Goal: Transaction & Acquisition: Purchase product/service

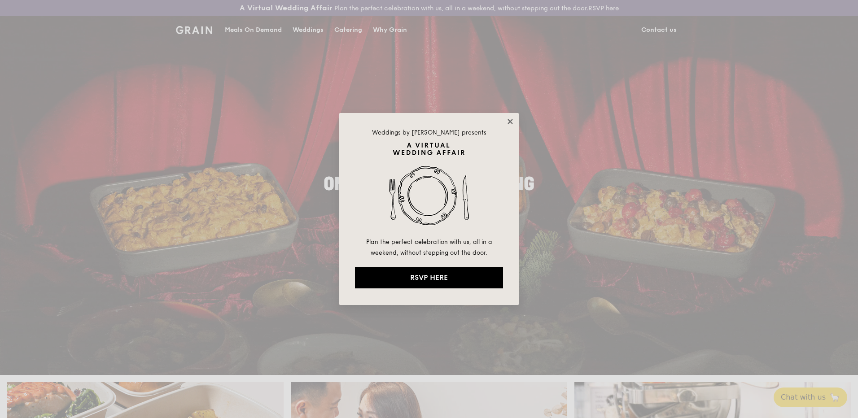
click at [510, 123] on icon at bounding box center [510, 122] width 8 height 8
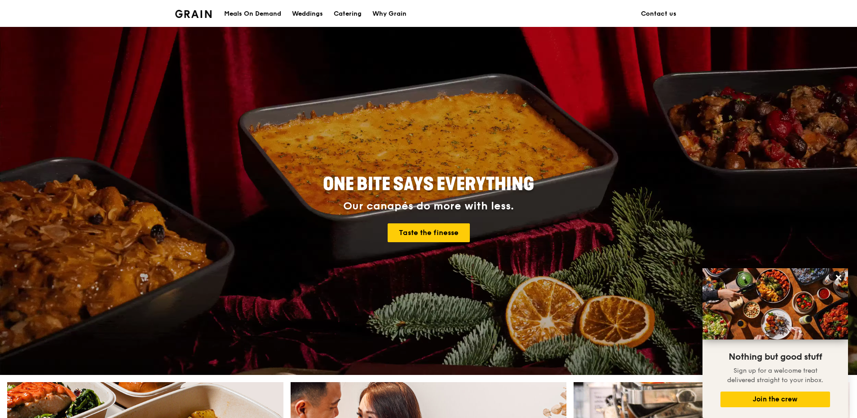
scroll to position [269, 0]
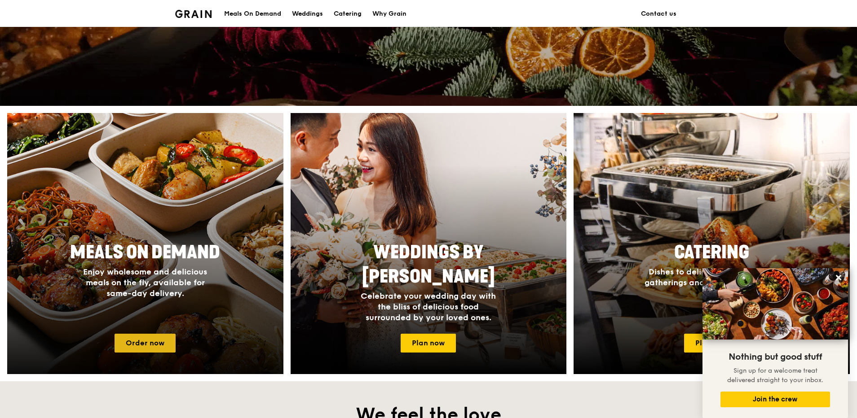
click at [166, 347] on link "Order now" at bounding box center [144, 343] width 61 height 19
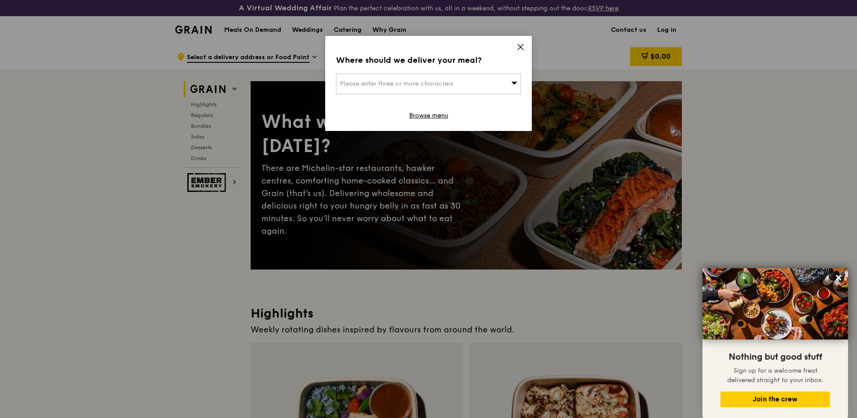
click at [520, 48] on icon at bounding box center [520, 47] width 8 height 8
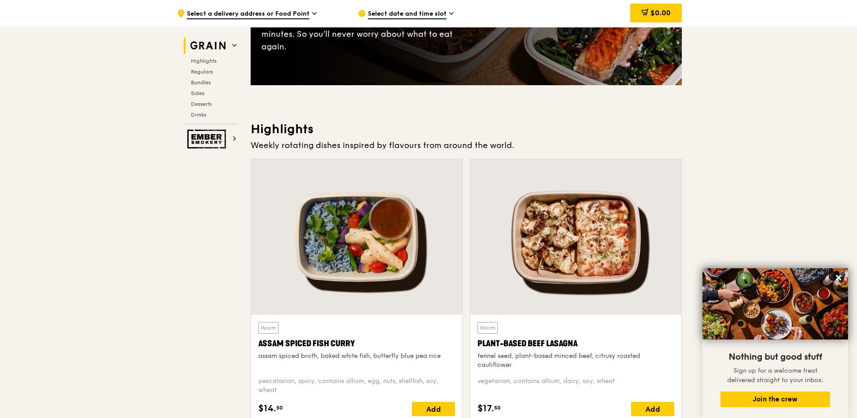
scroll to position [224, 0]
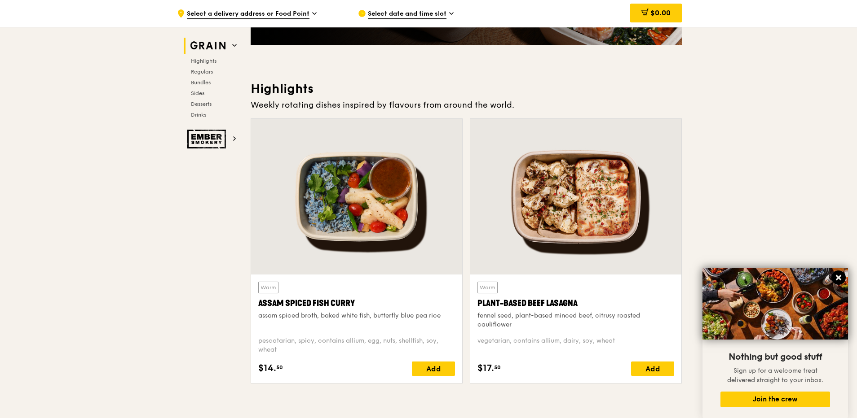
click at [836, 278] on icon at bounding box center [838, 278] width 8 height 8
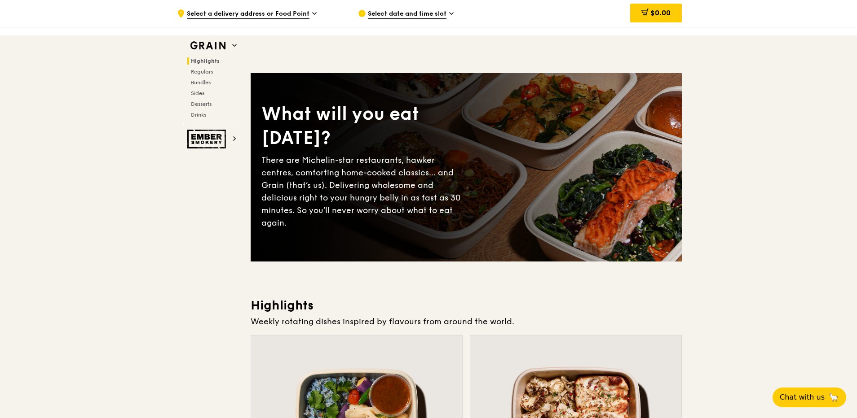
scroll to position [0, 0]
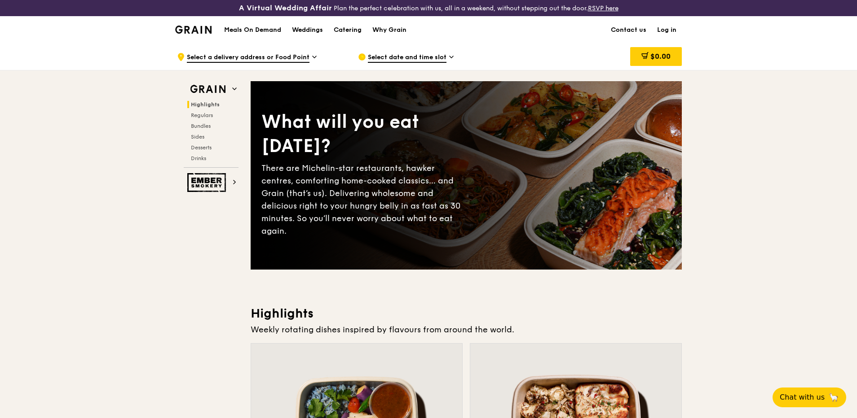
click at [415, 57] on span "Select date and time slot" at bounding box center [407, 58] width 79 height 10
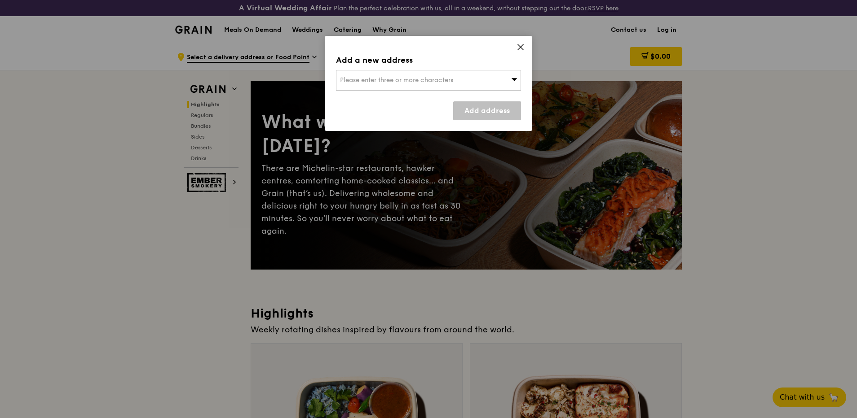
click at [512, 80] on icon at bounding box center [514, 79] width 6 height 7
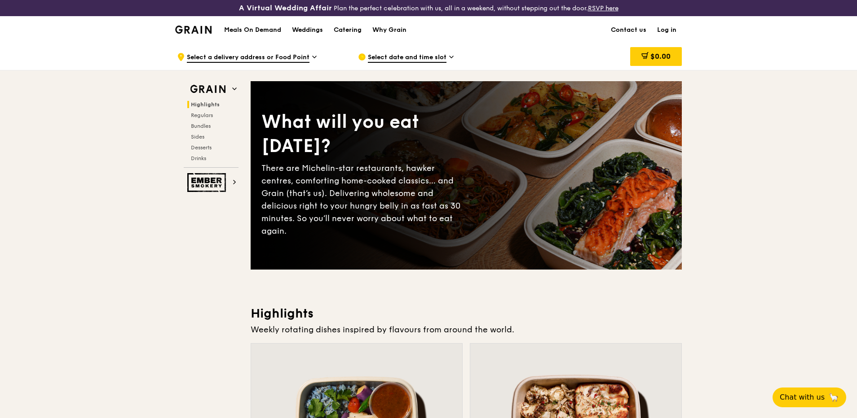
click at [498, 64] on div "Select date and time slot" at bounding box center [441, 57] width 167 height 27
click at [343, 28] on div "Catering" at bounding box center [348, 30] width 28 height 27
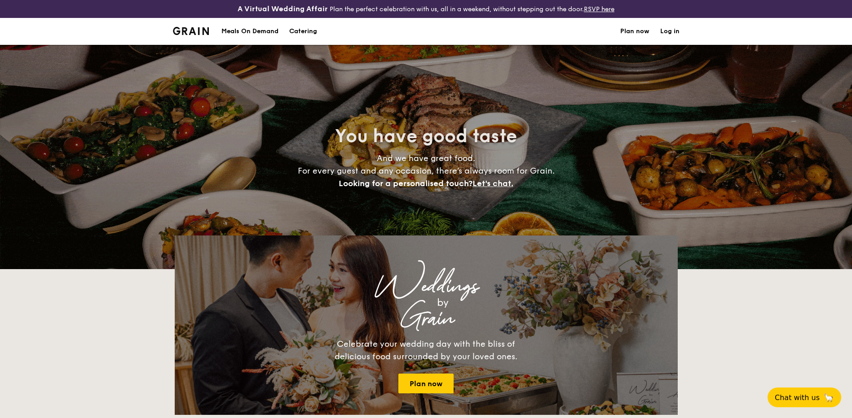
select select
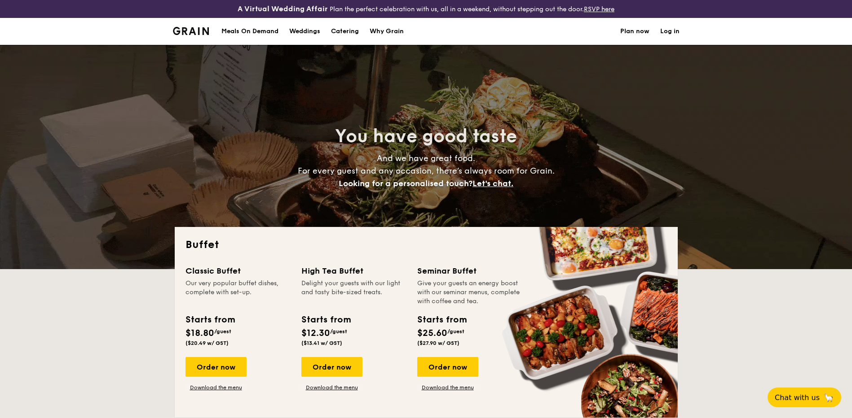
click at [257, 29] on div "Meals On Demand" at bounding box center [249, 31] width 57 height 27
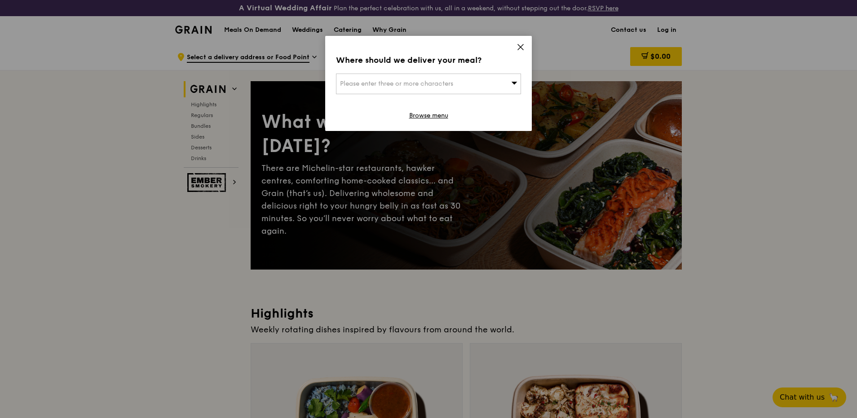
click at [518, 48] on icon at bounding box center [520, 47] width 8 height 8
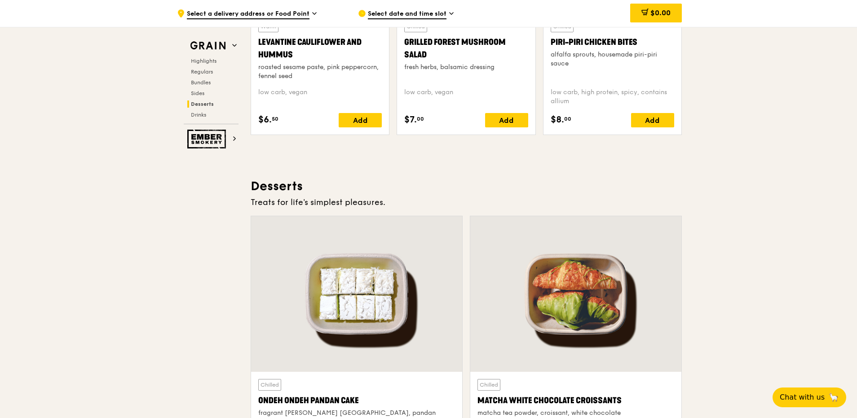
scroll to position [2424, 0]
